Goal: Find contact information: Find contact information

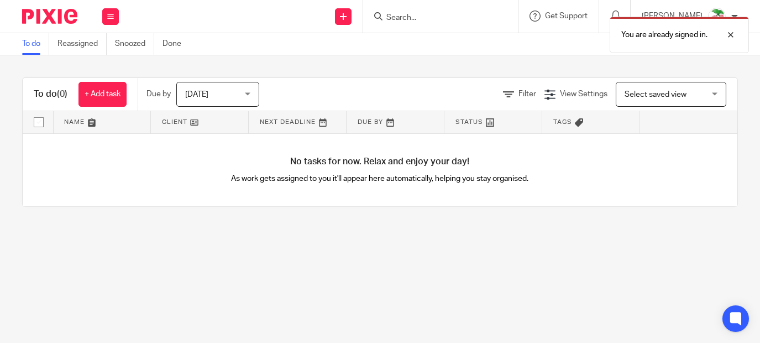
click at [446, 19] on div "You are already signed in." at bounding box center [564, 32] width 369 height 42
click at [732, 33] on div at bounding box center [722, 34] width 30 height 13
click at [469, 15] on input "Search" at bounding box center [434, 18] width 99 height 10
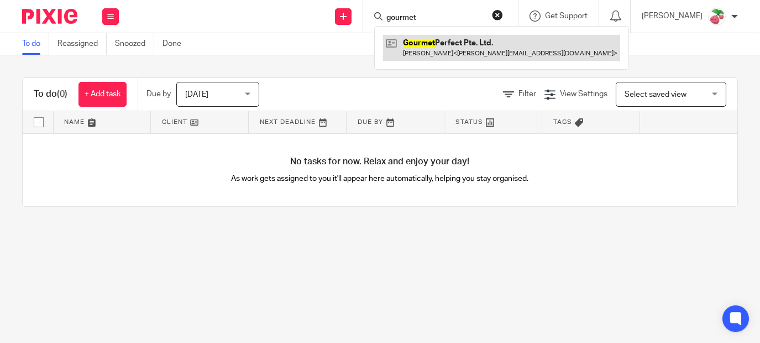
type input "gourmet"
click at [460, 43] on link at bounding box center [501, 47] width 237 height 25
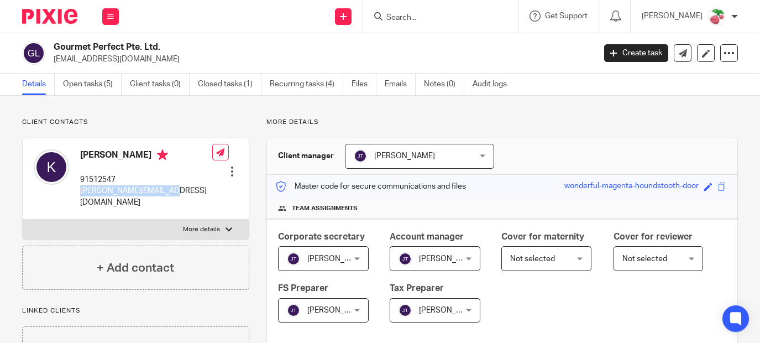
drag, startPoint x: 167, startPoint y: 190, endPoint x: 79, endPoint y: 191, distance: 87.9
click at [79, 191] on div "[PERSON_NAME] 91512547 [PERSON_NAME][EMAIL_ADDRESS][DOMAIN_NAME]" at bounding box center [123, 179] width 178 height 70
copy p "[PERSON_NAME][EMAIL_ADDRESS][DOMAIN_NAME]"
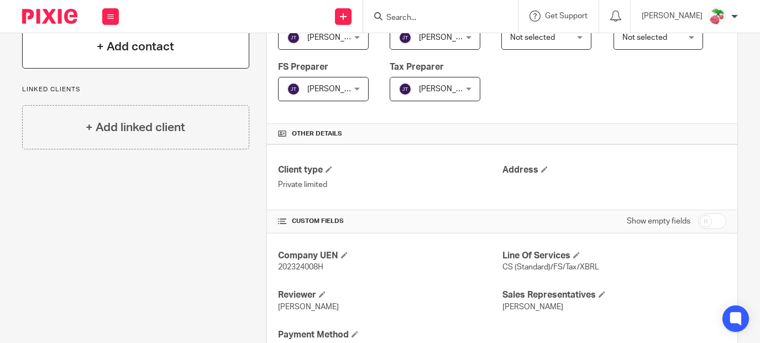
scroll to position [55, 0]
